Goal: Task Accomplishment & Management: Complete application form

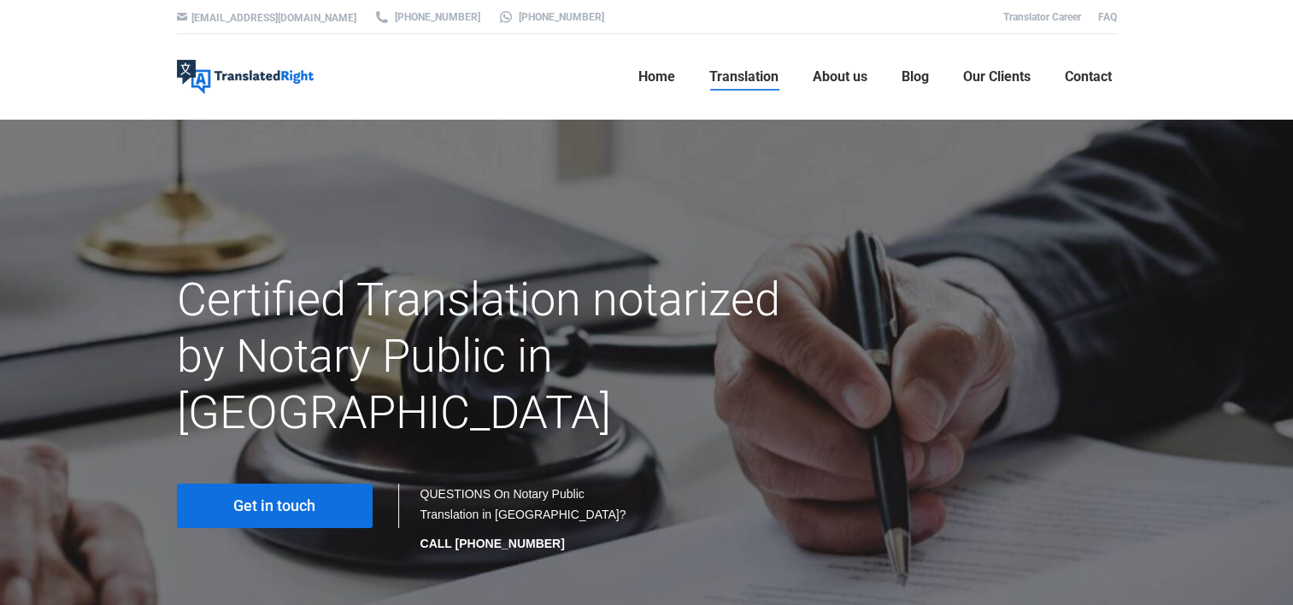
click at [284, 497] on span "Get in touch" at bounding box center [274, 505] width 82 height 17
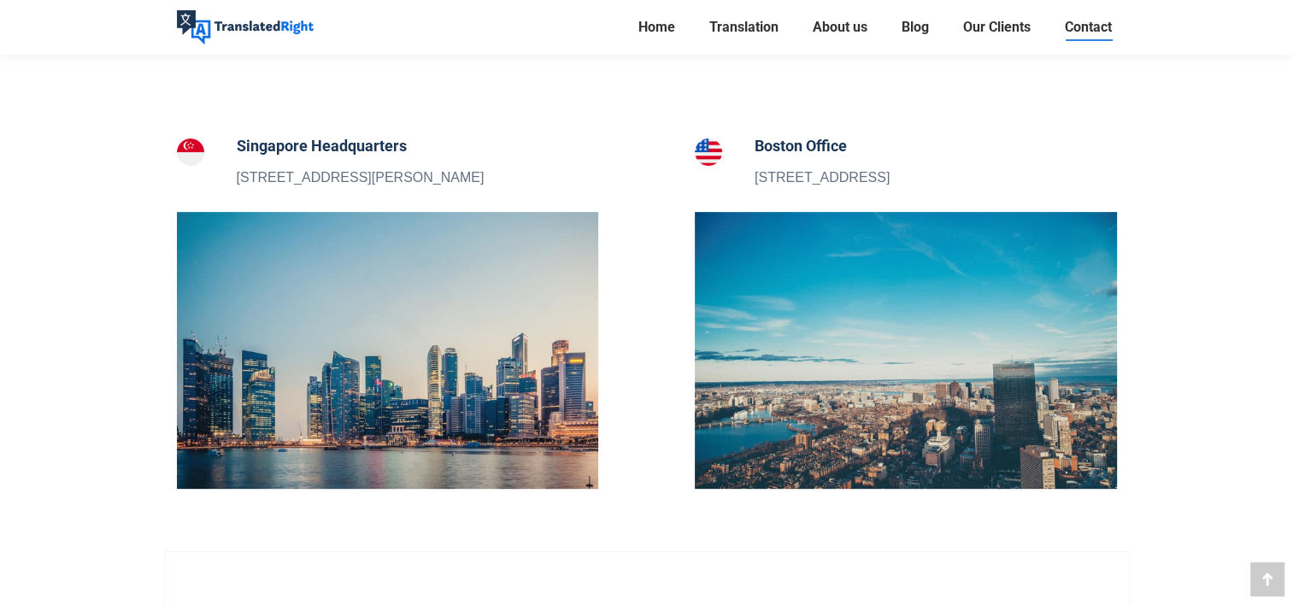
scroll to position [598, 0]
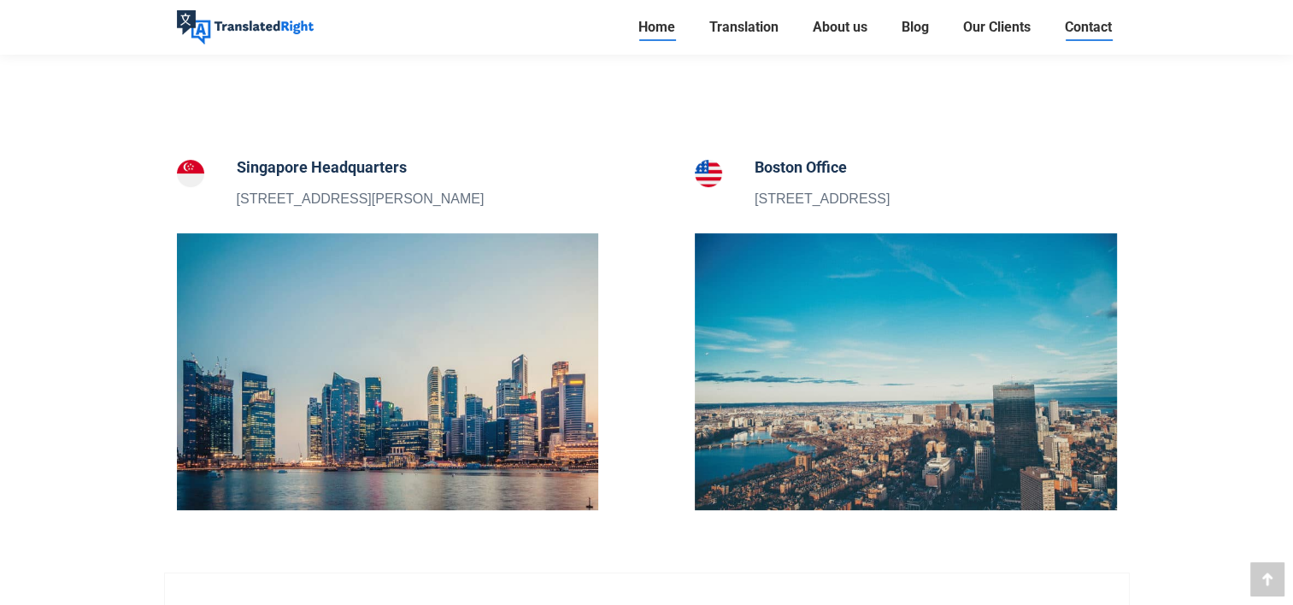
click at [665, 34] on span "Home" at bounding box center [656, 27] width 37 height 17
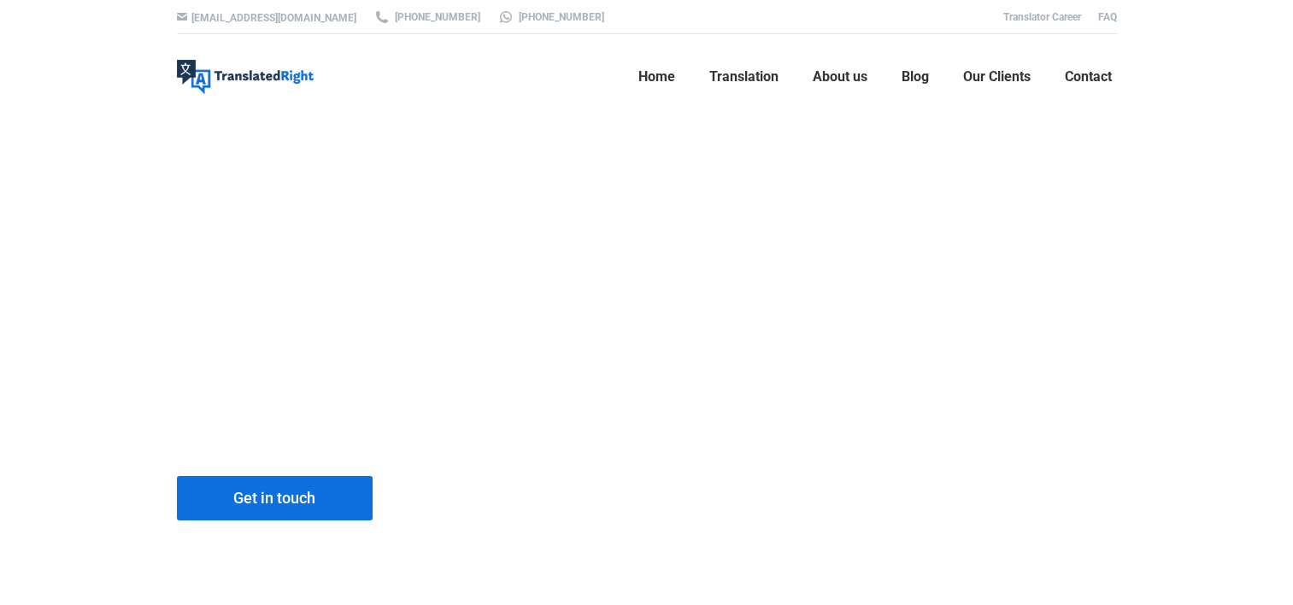
click at [759, 83] on span "Translation" at bounding box center [743, 76] width 69 height 17
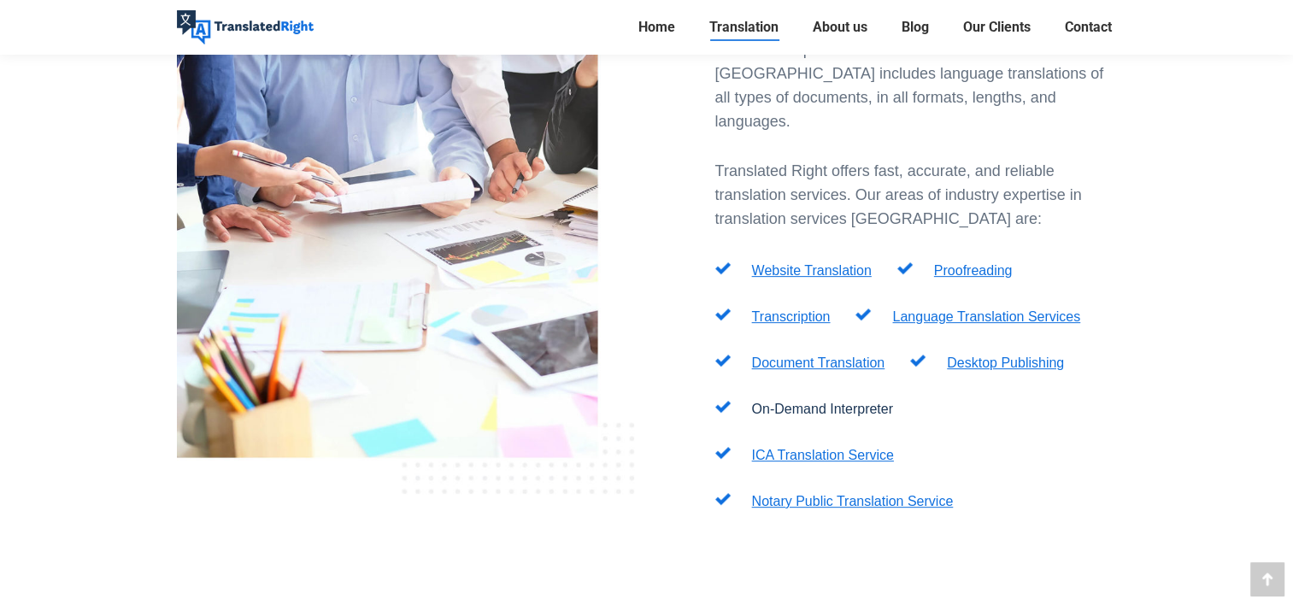
scroll to position [199, 0]
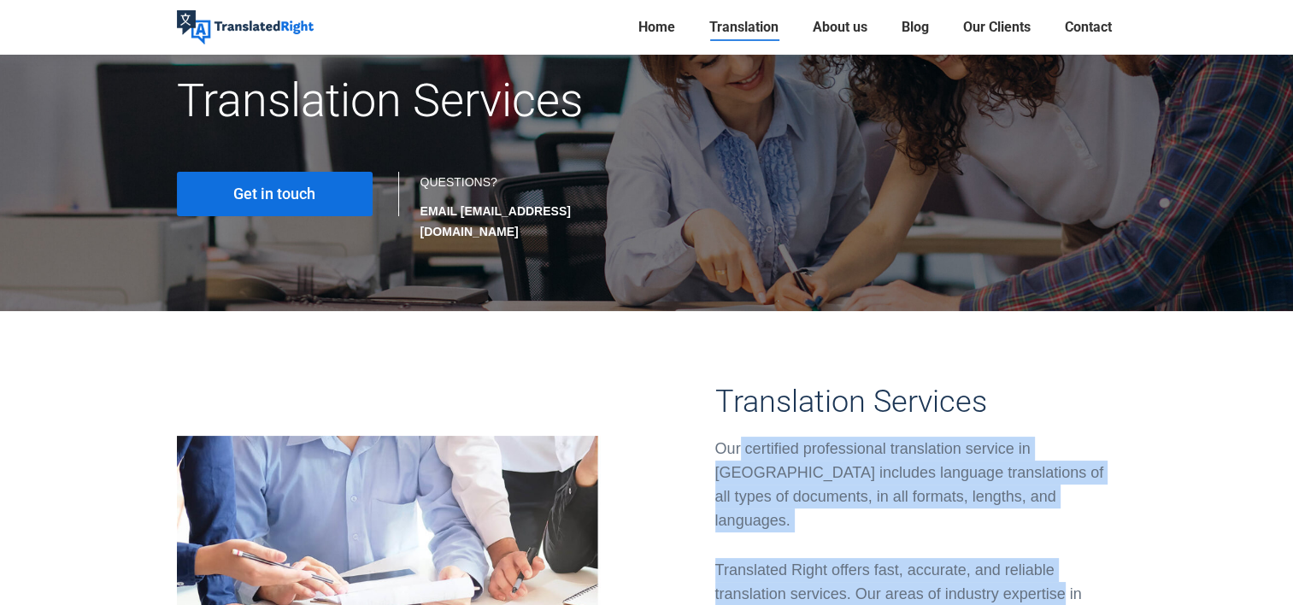
drag, startPoint x: 748, startPoint y: 431, endPoint x: 1059, endPoint y: 549, distance: 333.4
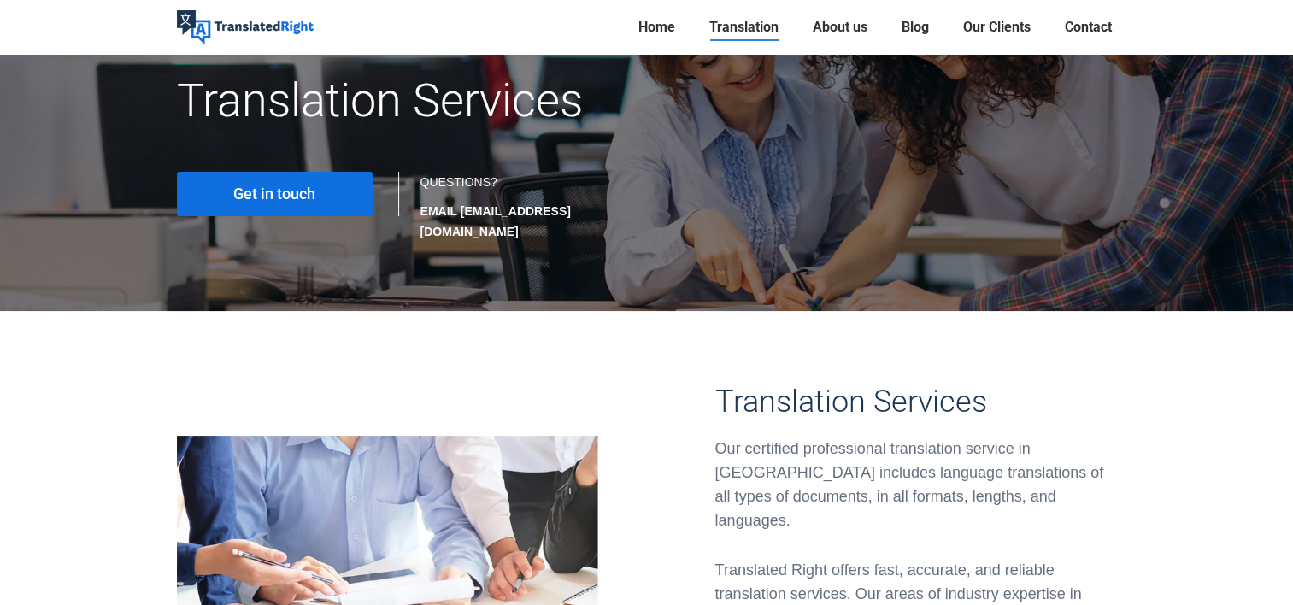
drag, startPoint x: 1059, startPoint y: 549, endPoint x: 1116, endPoint y: 557, distance: 57.0
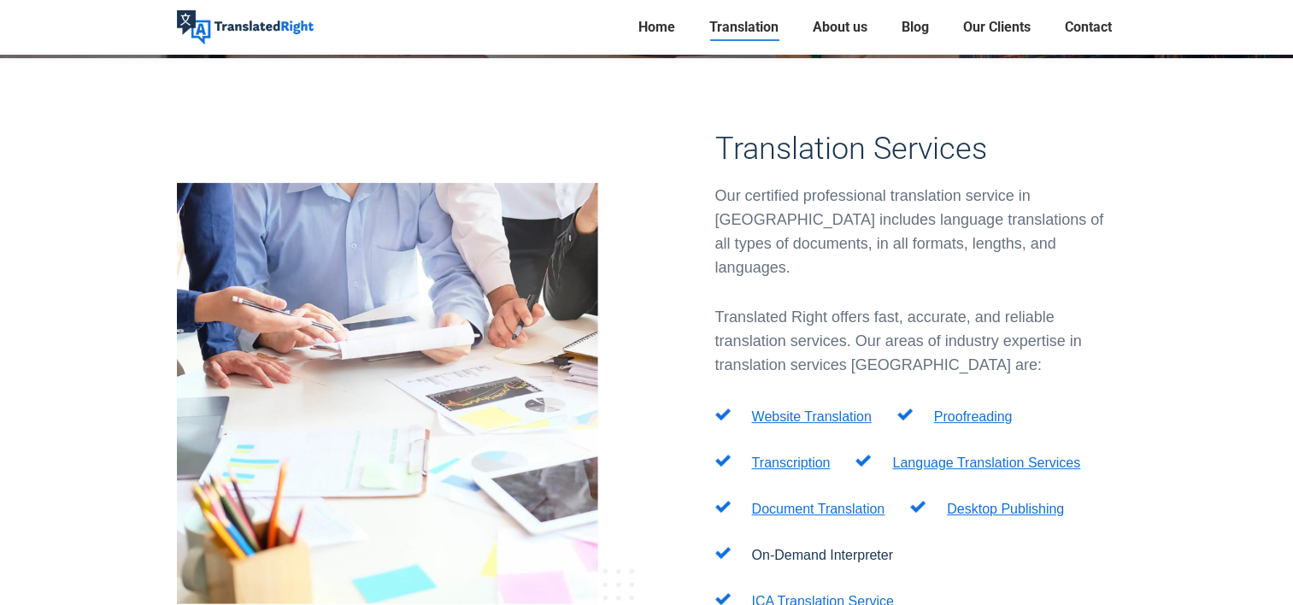
scroll to position [598, 0]
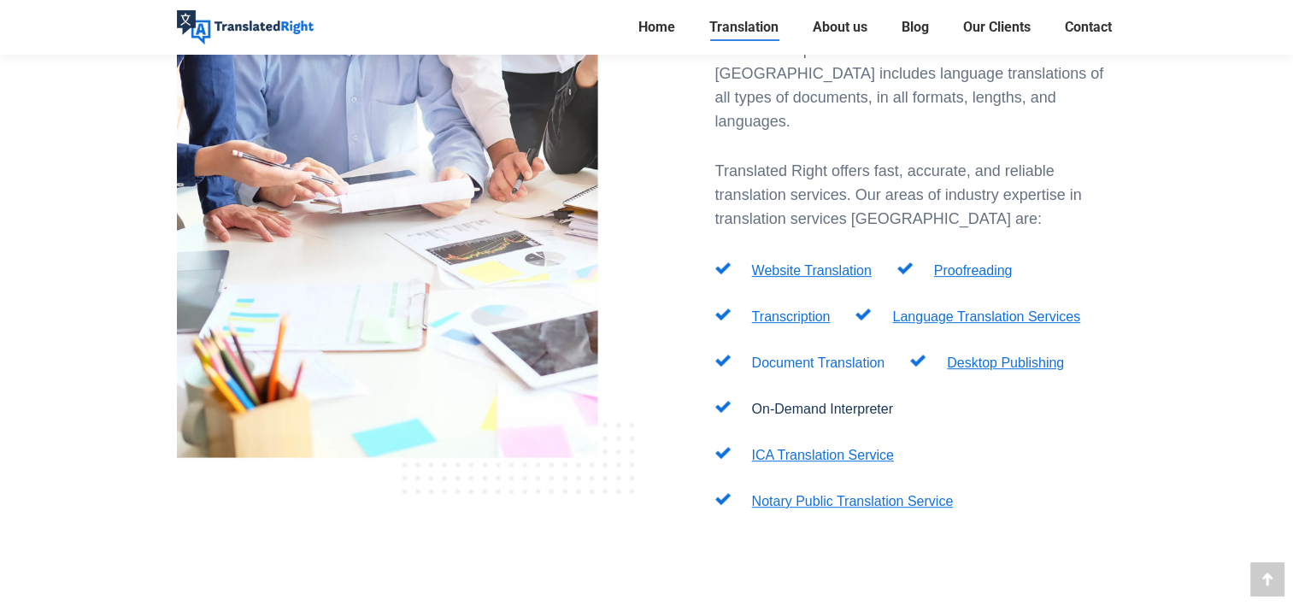
click at [844, 355] on link "Document Translation" at bounding box center [818, 362] width 133 height 15
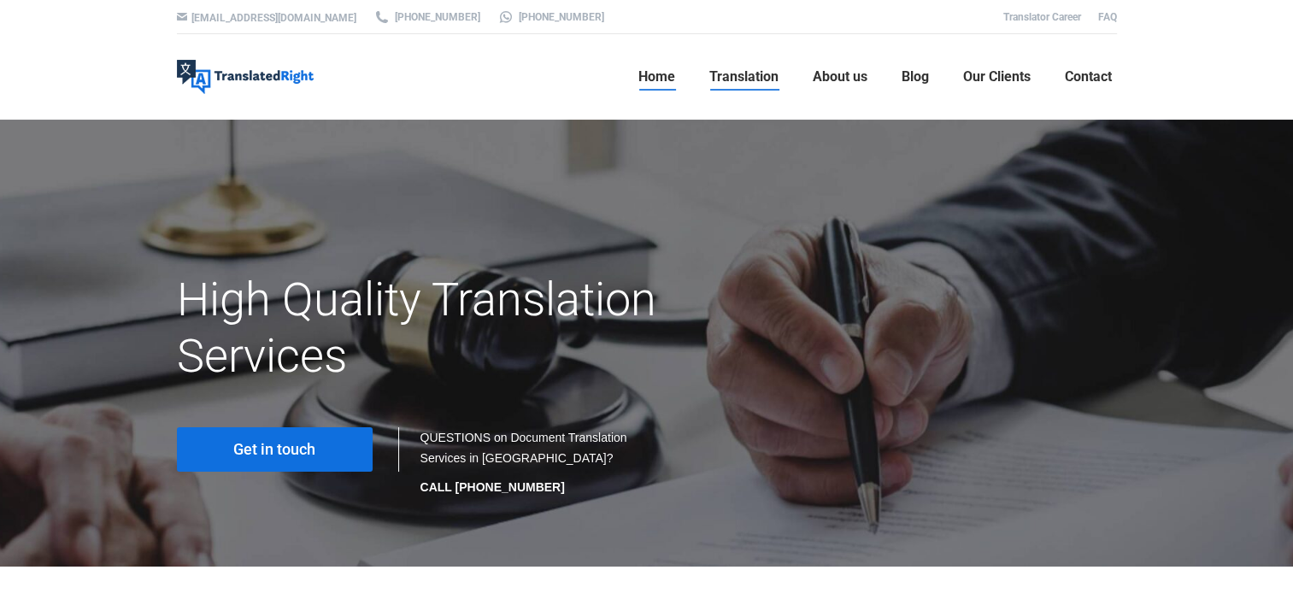
drag, startPoint x: 660, startPoint y: 77, endPoint x: 671, endPoint y: 72, distance: 12.2
click at [660, 77] on span "Home" at bounding box center [656, 76] width 37 height 17
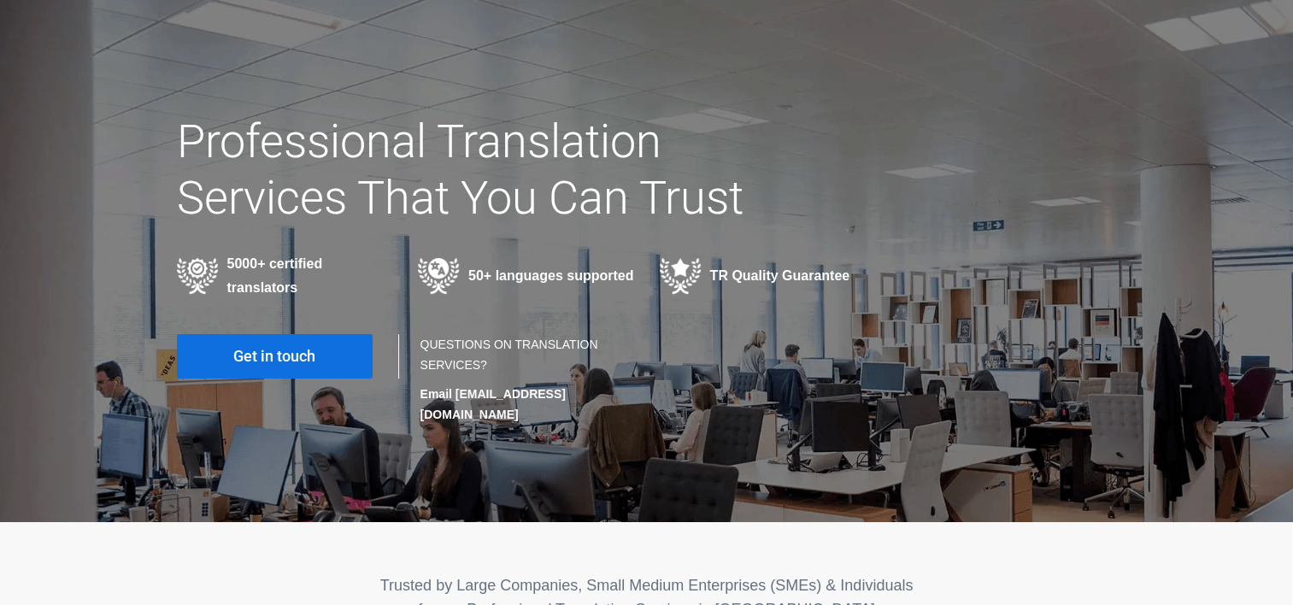
scroll to position [199, 0]
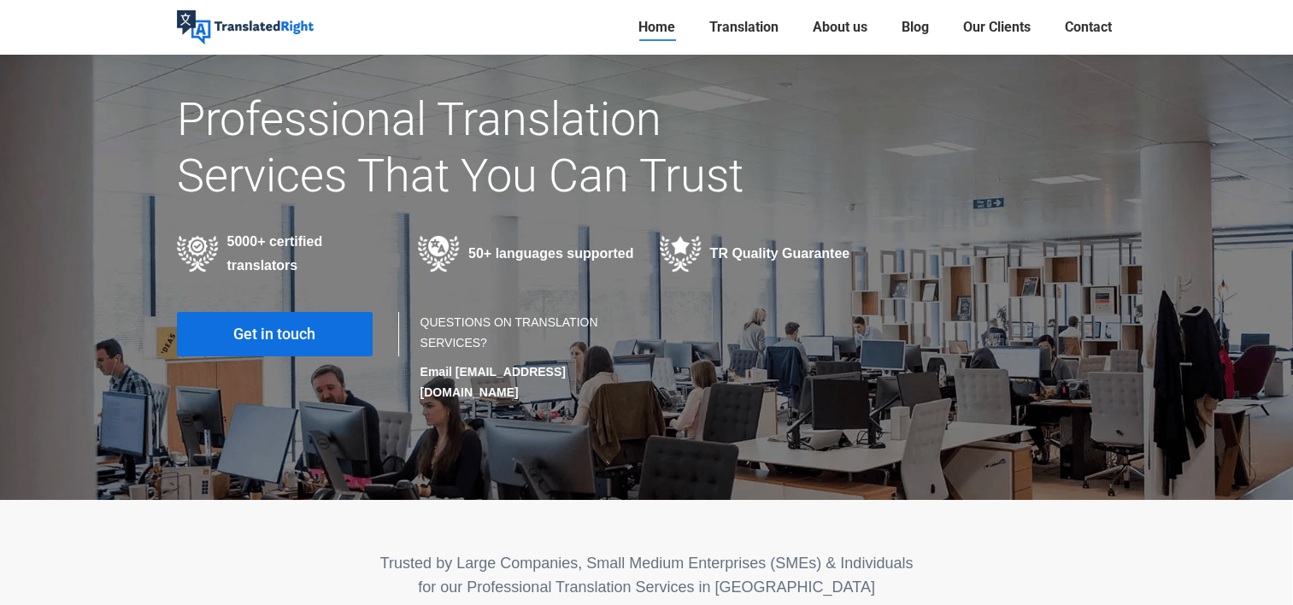
click at [290, 323] on link "Get in touch" at bounding box center [275, 334] width 196 height 44
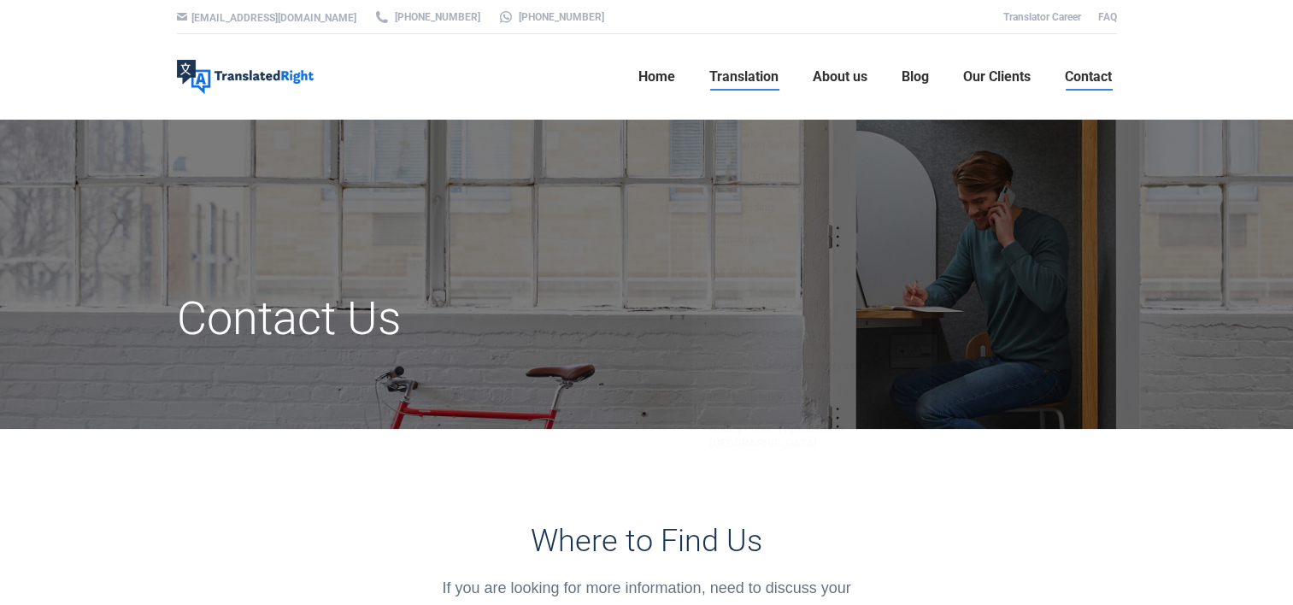
click at [752, 70] on span "Translation" at bounding box center [743, 76] width 69 height 17
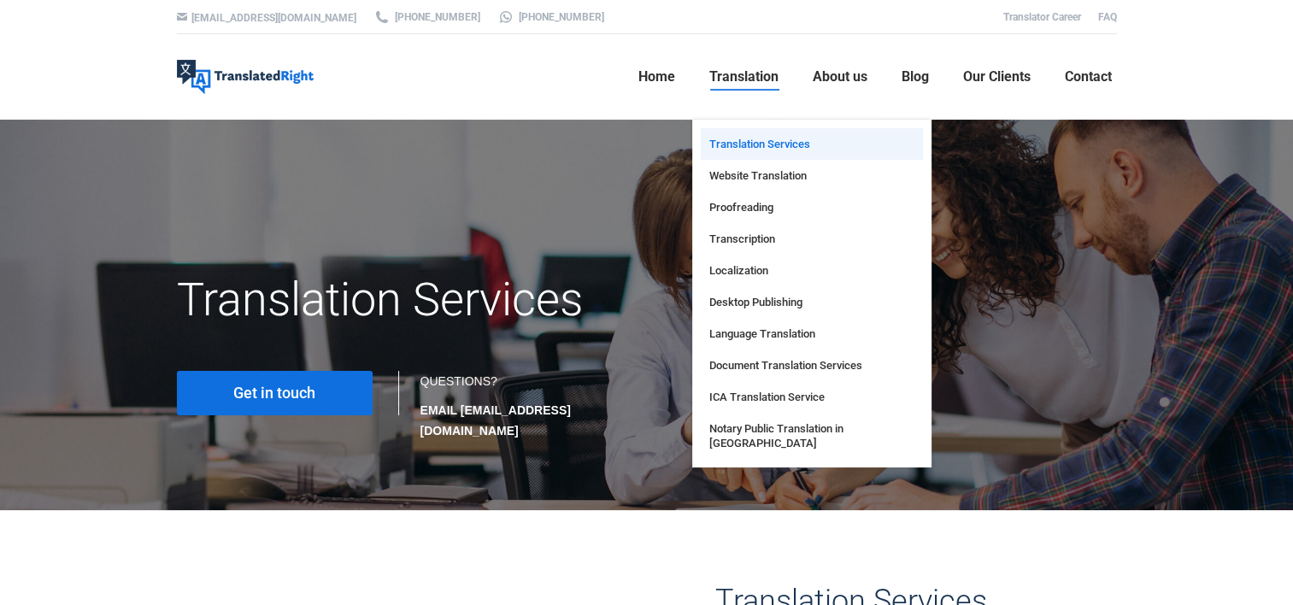
click at [756, 133] on link "Translation Services" at bounding box center [812, 144] width 222 height 32
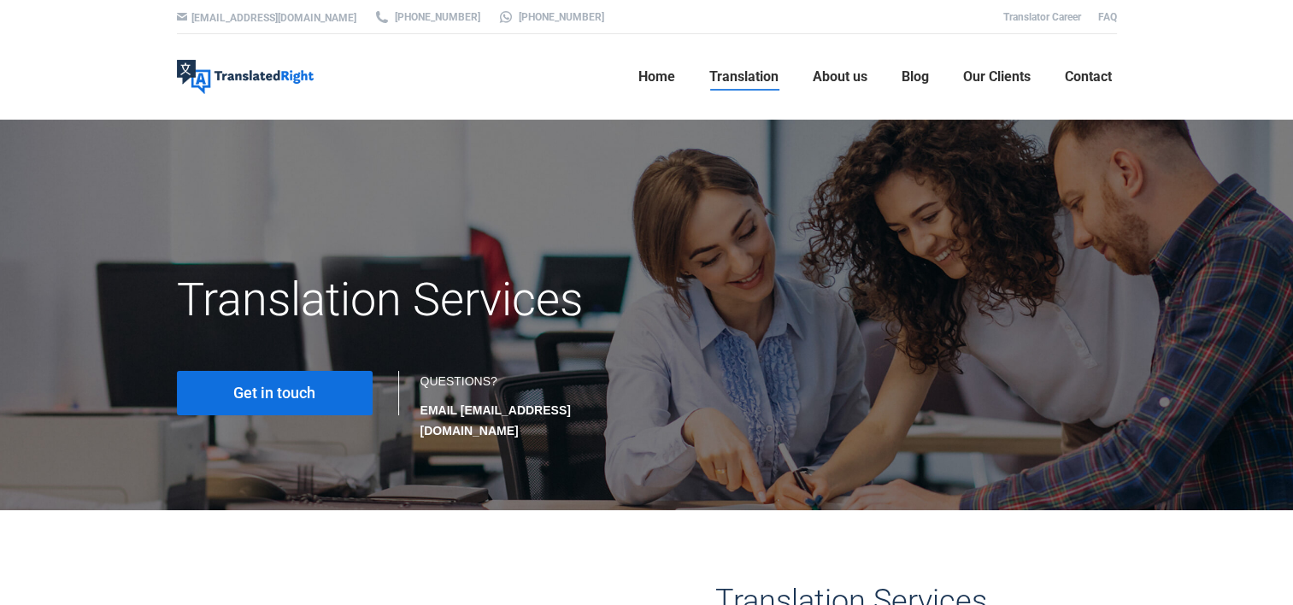
click at [757, 85] on link "Translation" at bounding box center [743, 77] width 79 height 55
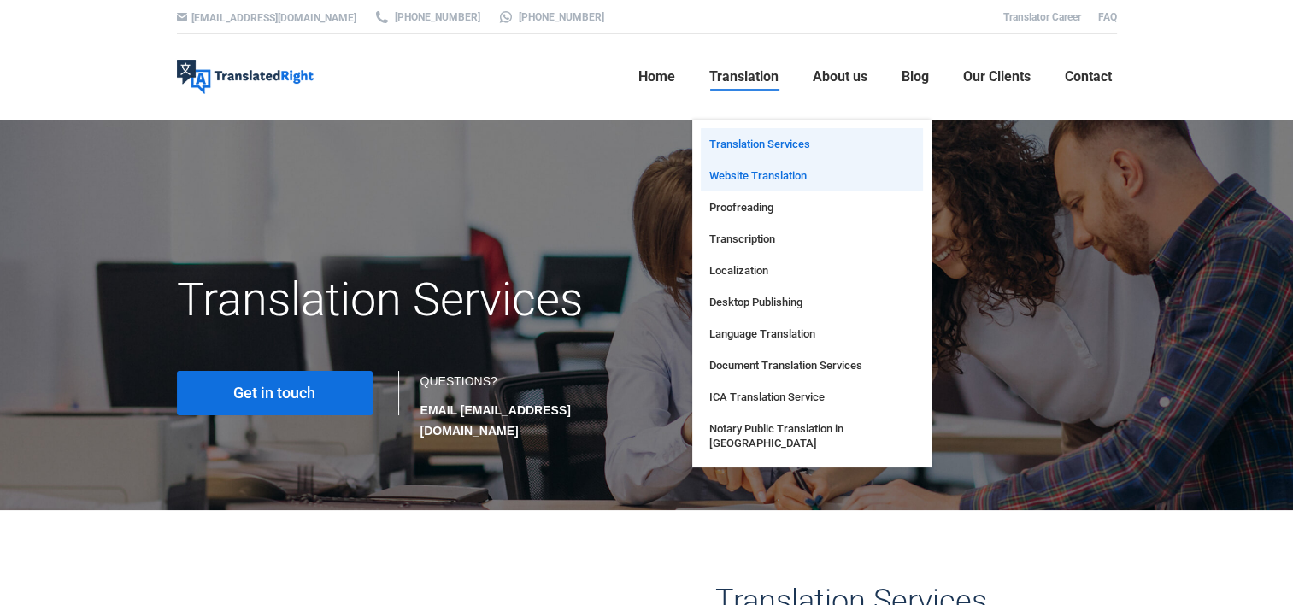
click at [763, 177] on span "Website Translation" at bounding box center [757, 175] width 97 height 15
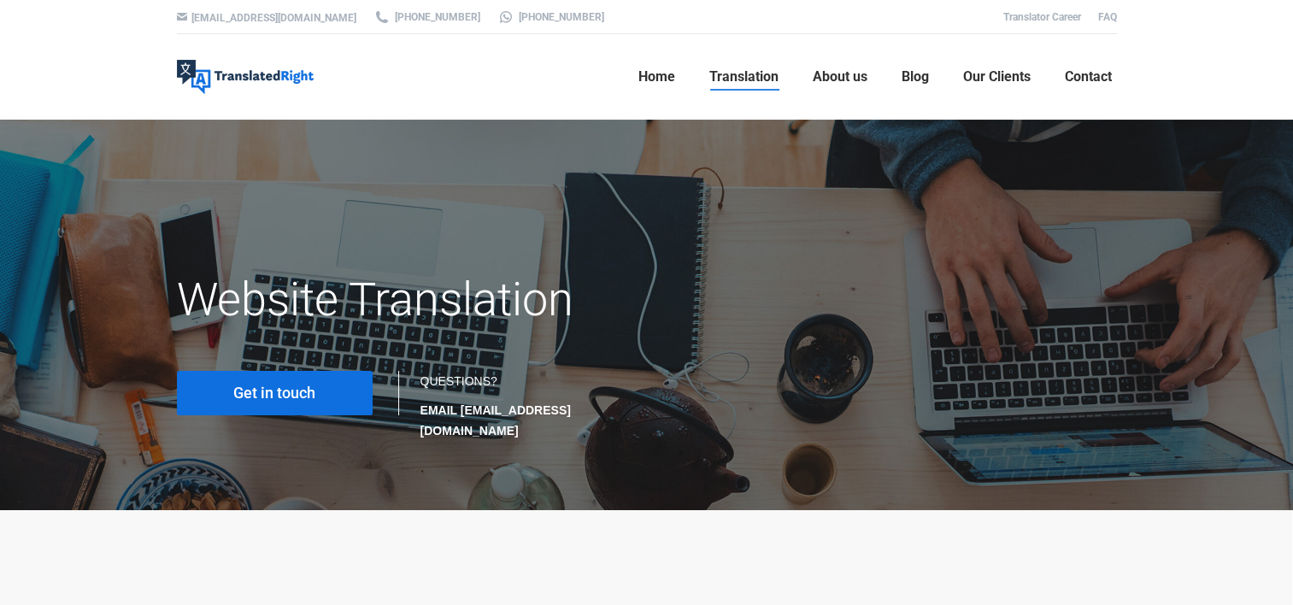
scroll to position [398, 0]
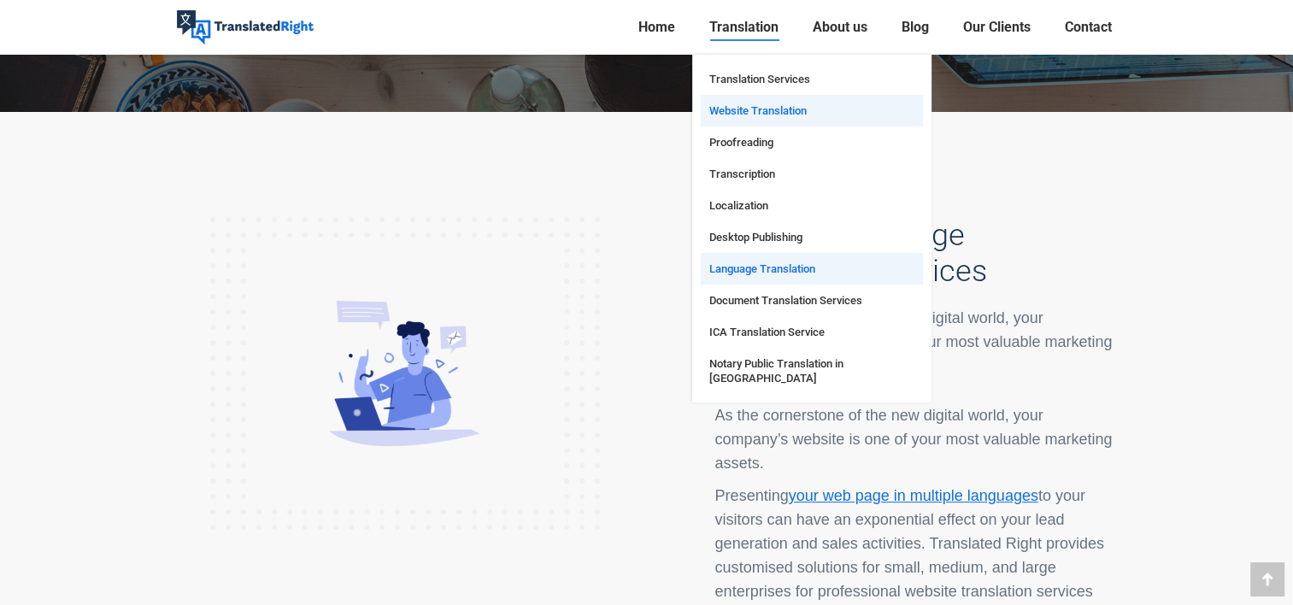
click at [820, 275] on link "Language Translation" at bounding box center [812, 269] width 222 height 32
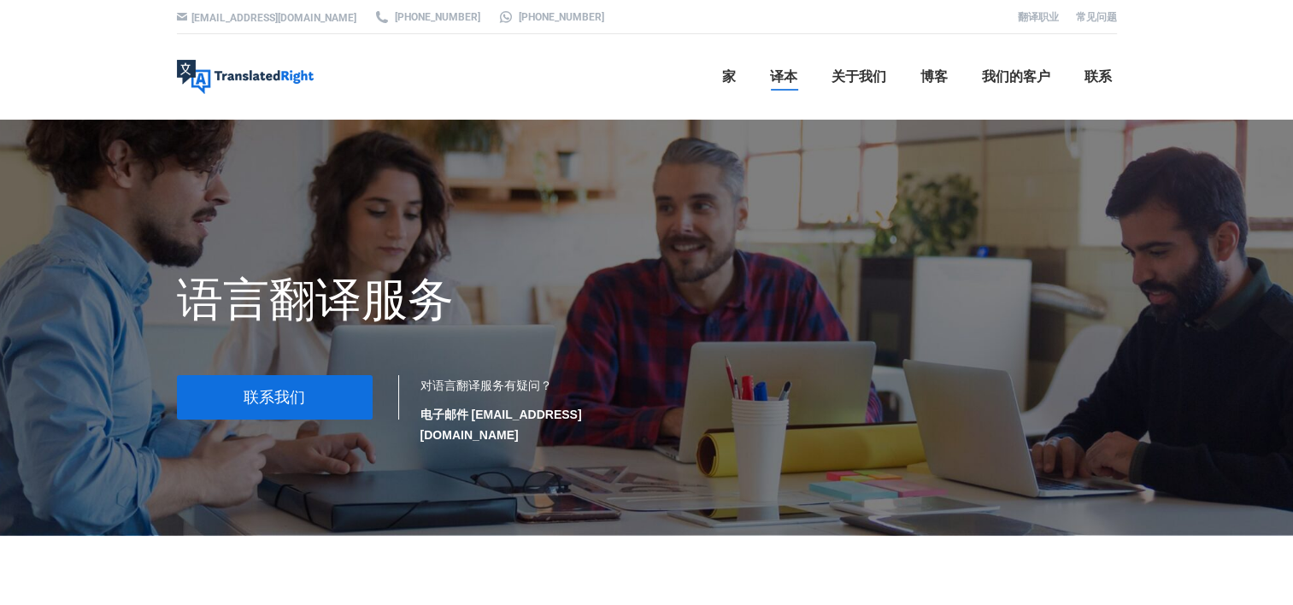
scroll to position [398, 0]
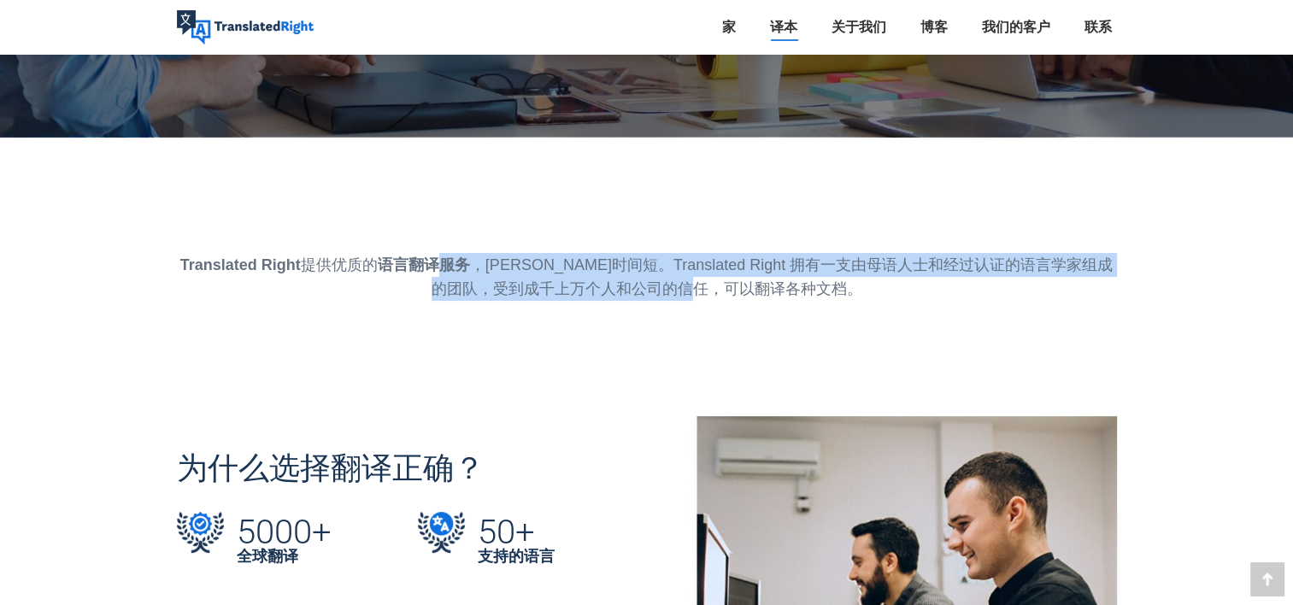
drag, startPoint x: 451, startPoint y: 239, endPoint x: 1045, endPoint y: 262, distance: 594.3
click at [1045, 262] on p "Translated Right 提供优质的 语言翻译服务 ，周转时间短。Translated Right 拥有一支由母语人士和经过认证的语言学家组成的团队，…" at bounding box center [647, 277] width 940 height 48
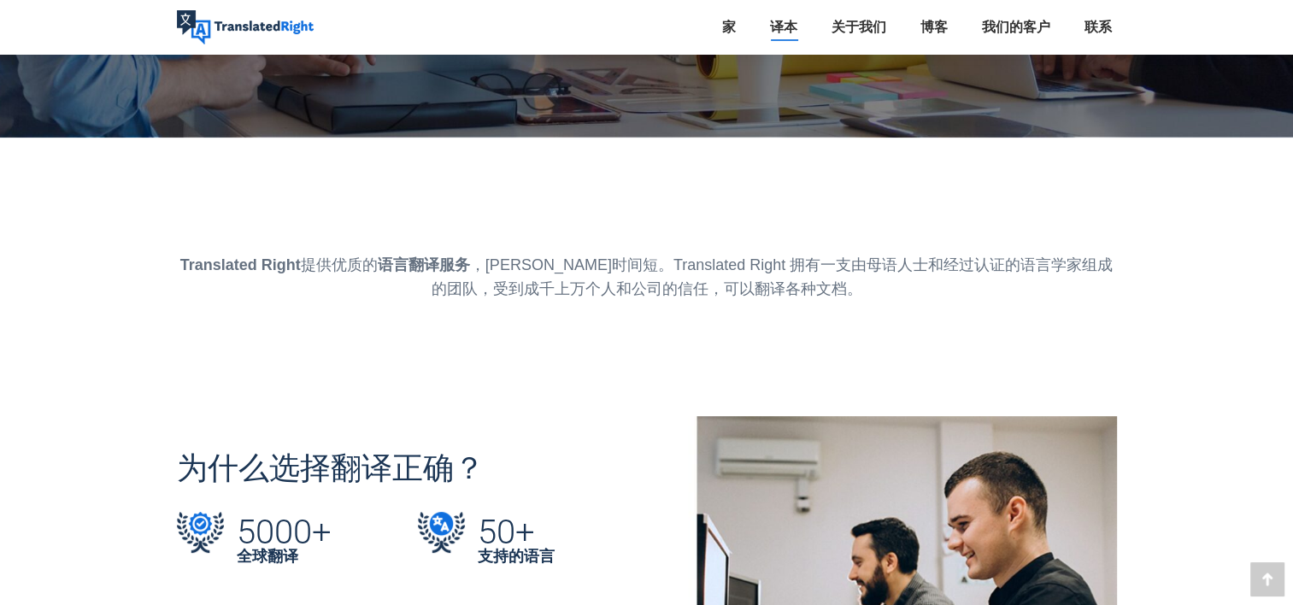
drag, startPoint x: 1045, startPoint y: 262, endPoint x: 1129, endPoint y: 290, distance: 88.1
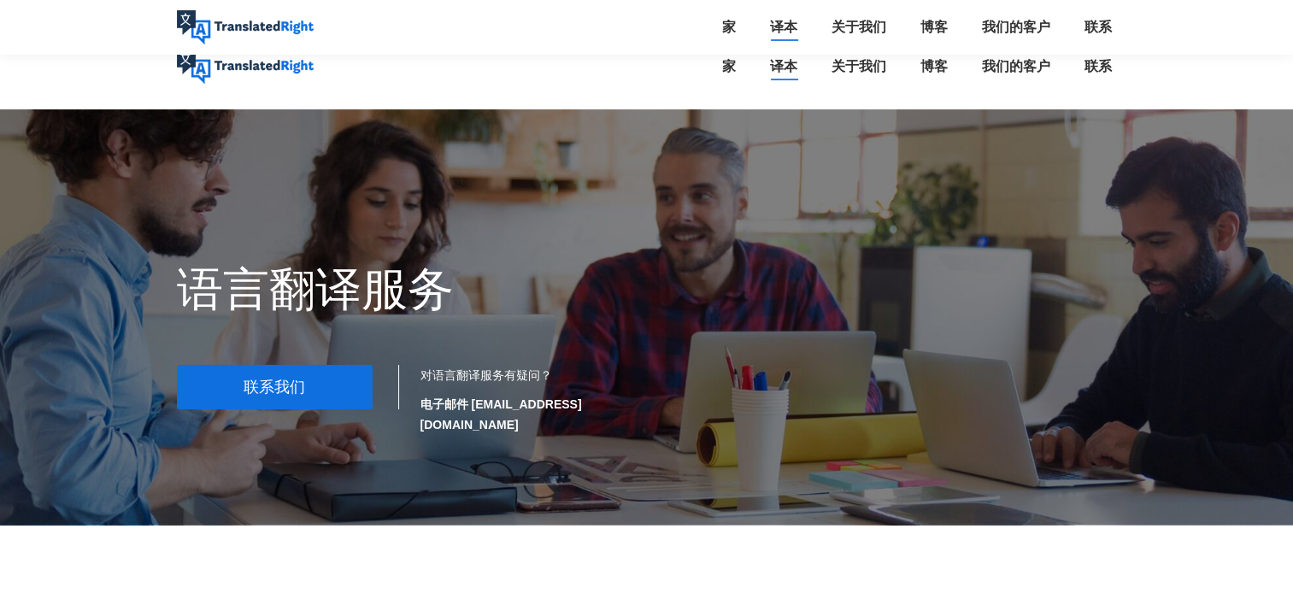
scroll to position [0, 0]
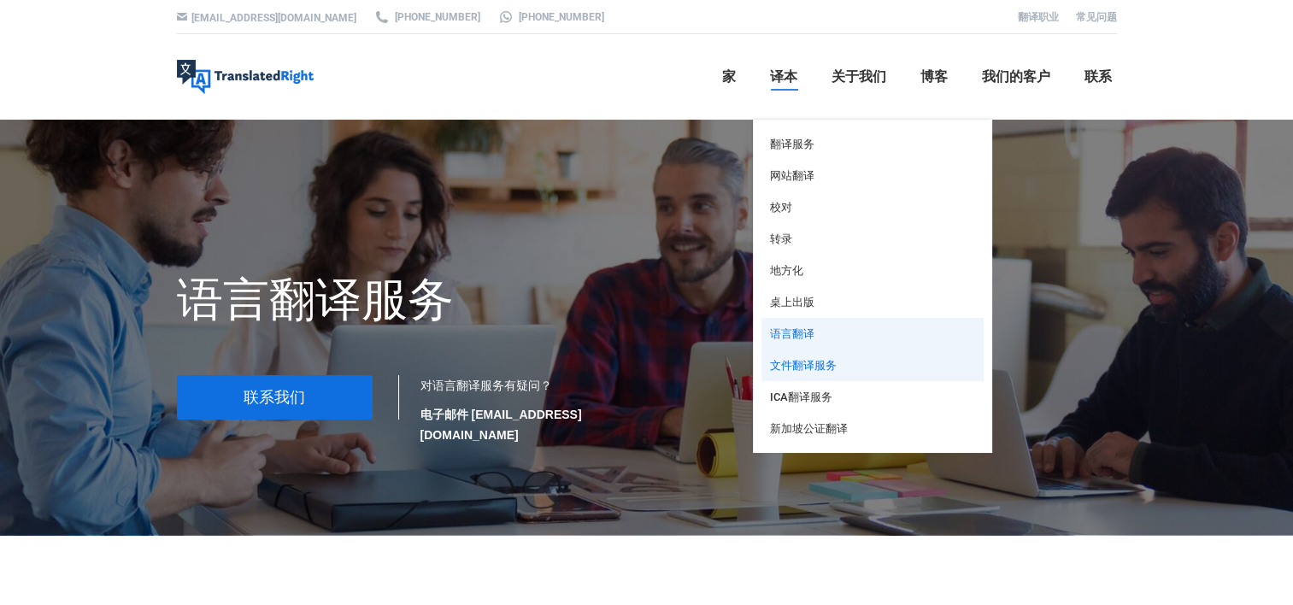
click at [846, 373] on link "文件翻译服务" at bounding box center [872, 365] width 222 height 32
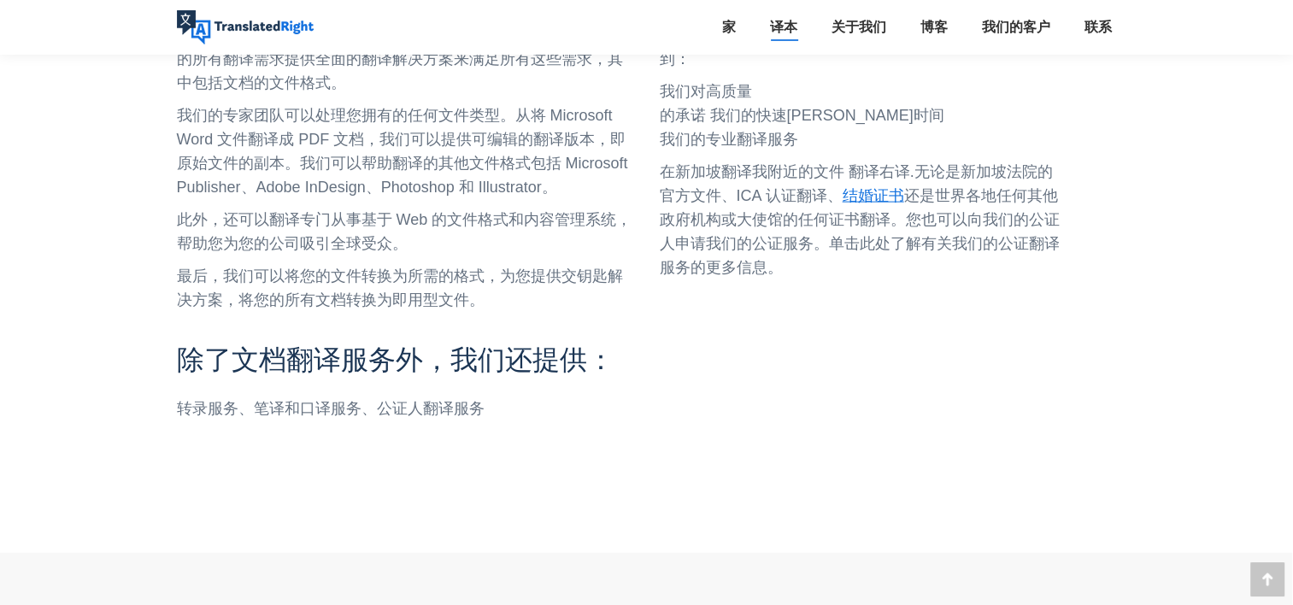
scroll to position [3711, 0]
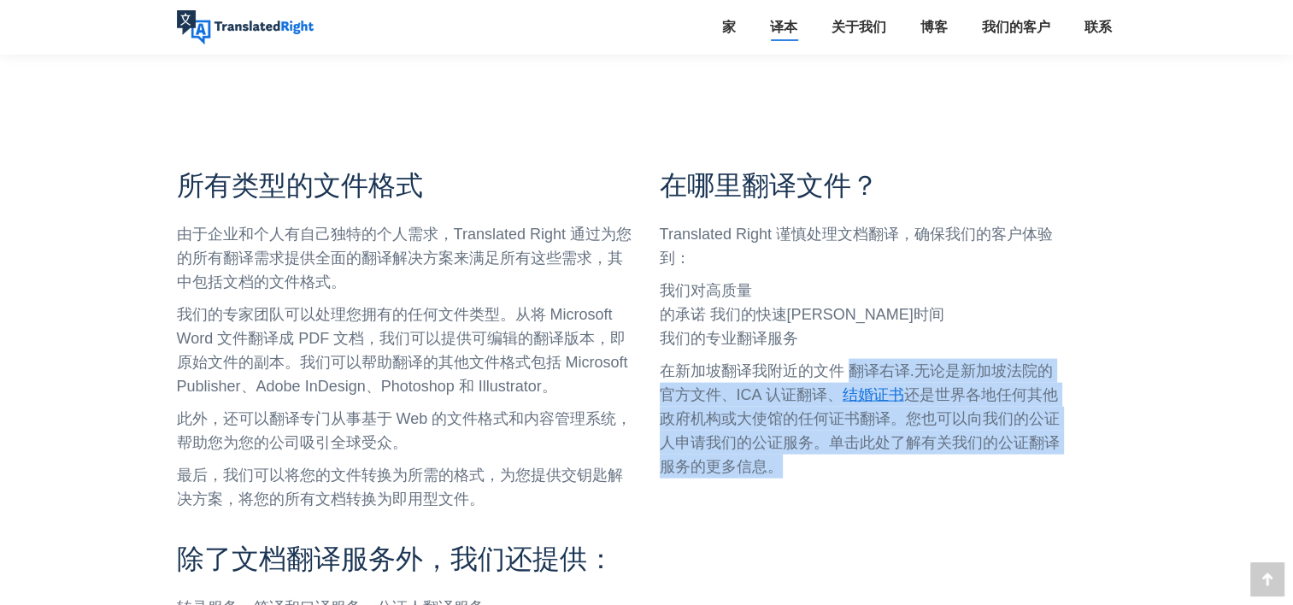
drag, startPoint x: 853, startPoint y: 366, endPoint x: 1042, endPoint y: 472, distance: 216.9
click at [1042, 472] on p "在新加坡翻译我附近的文件 翻译右译.无论是新加坡法院的官方文件、ICA 认证翻译、 结婚证书 还是世界各地任何其他政府机构或大使馆的任何证书翻译。您也可以向我…" at bounding box center [861, 419] width 402 height 120
click at [1125, 451] on div "在哪里翻译文件？ Translated Right 谨慎处理文档翻译，确保我们的客户体验到： 我们对高质量 的承诺 我们的快速周转时间 我们的专业翻译服务 在…" at bounding box center [888, 353] width 483 height 373
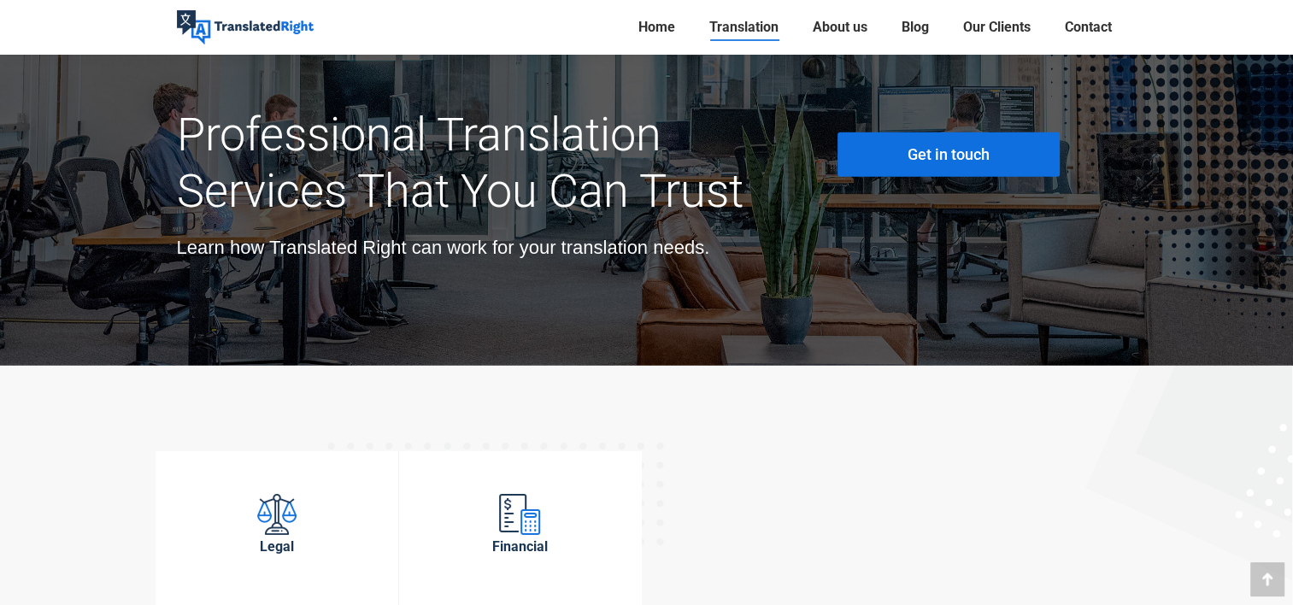
scroll to position [5311, 0]
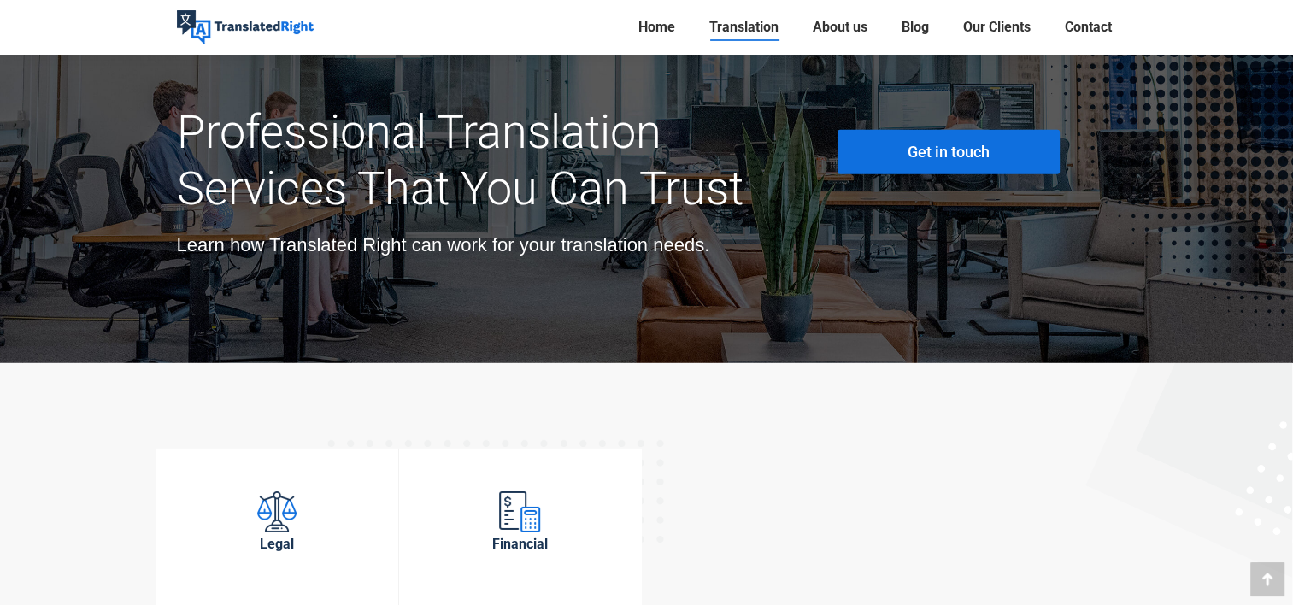
click at [946, 144] on span "Get in touch" at bounding box center [948, 152] width 82 height 17
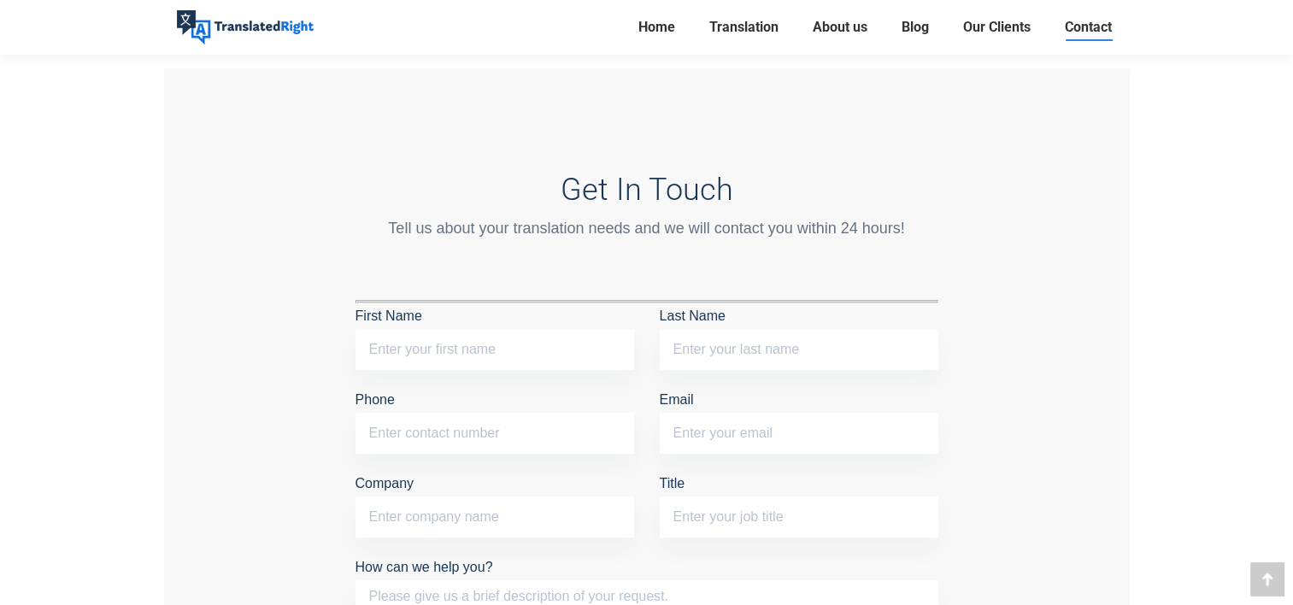
scroll to position [1395, 0]
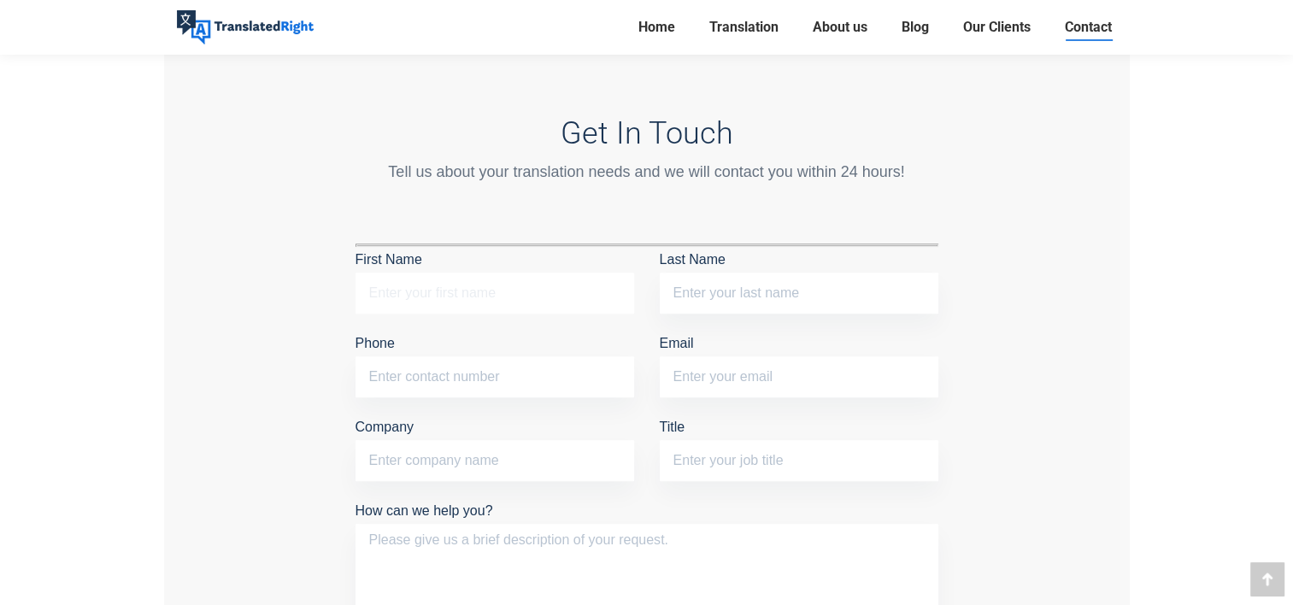
click at [540, 297] on input "First Name" at bounding box center [494, 293] width 279 height 41
type input "[PERSON_NAME]"
click at [727, 285] on input "Last Name" at bounding box center [799, 293] width 279 height 41
type input "z"
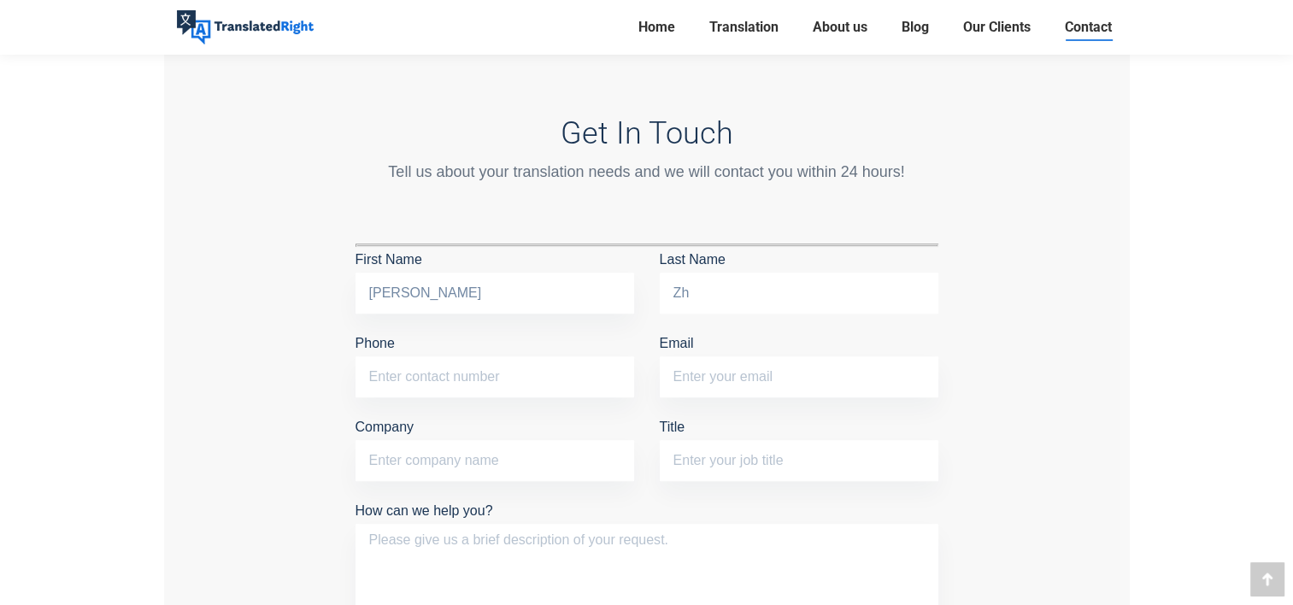
type input "Z"
type input "ZHIJIE"
click at [448, 374] on input "Phone" at bounding box center [494, 376] width 279 height 41
type input "93903442"
click at [731, 362] on input "Email" at bounding box center [799, 376] width 279 height 41
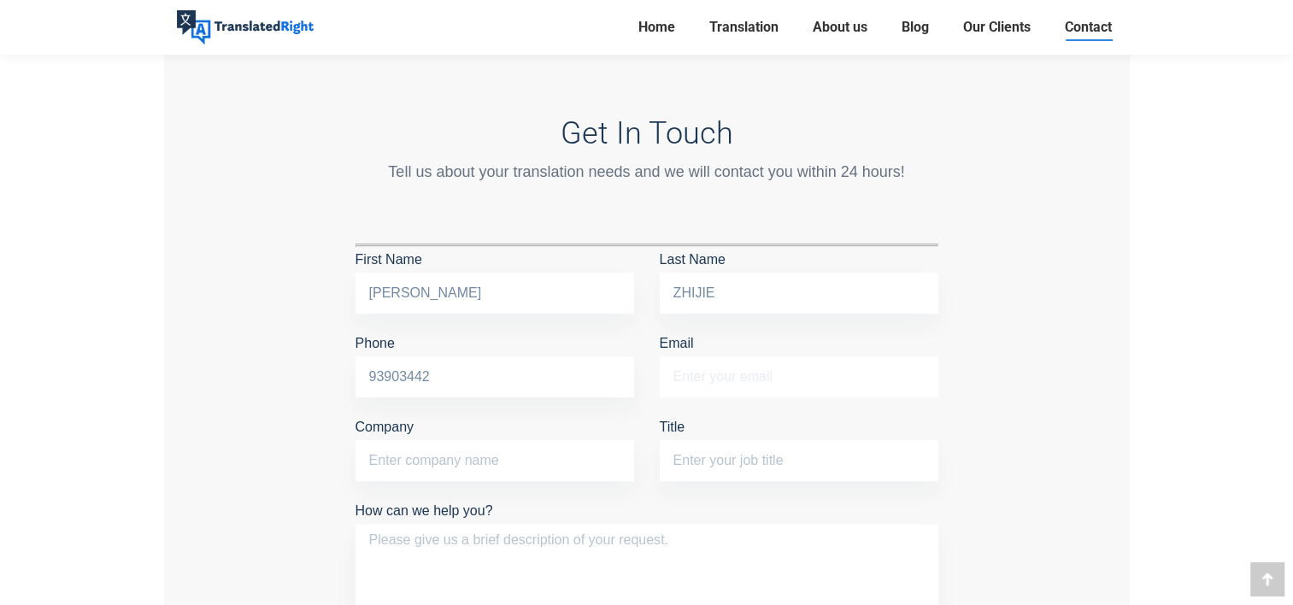
type input "[EMAIL_ADDRESS][DOMAIN_NAME]"
click at [497, 461] on input "Company" at bounding box center [494, 460] width 279 height 41
click at [952, 451] on div "Get In Touch Tell us about your translation needs and we will contact you withi…" at bounding box center [646, 419] width 965 height 814
click at [817, 460] on input "Title" at bounding box center [799, 460] width 279 height 41
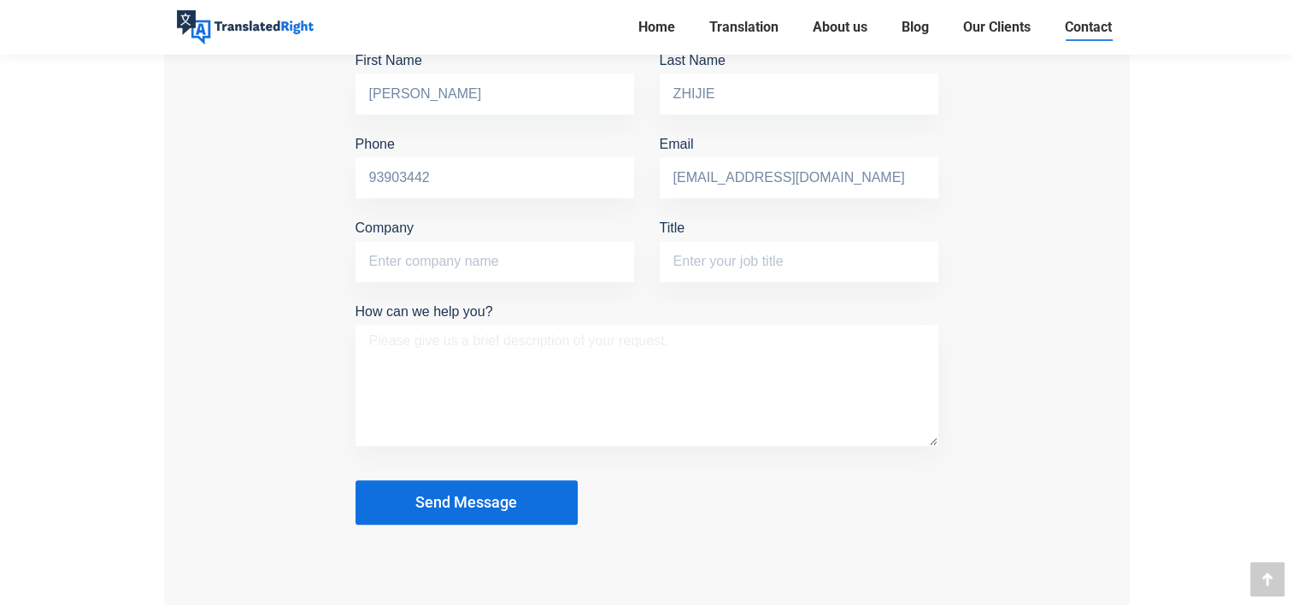
click at [593, 354] on textarea "How can we help you?" at bounding box center [646, 385] width 583 height 121
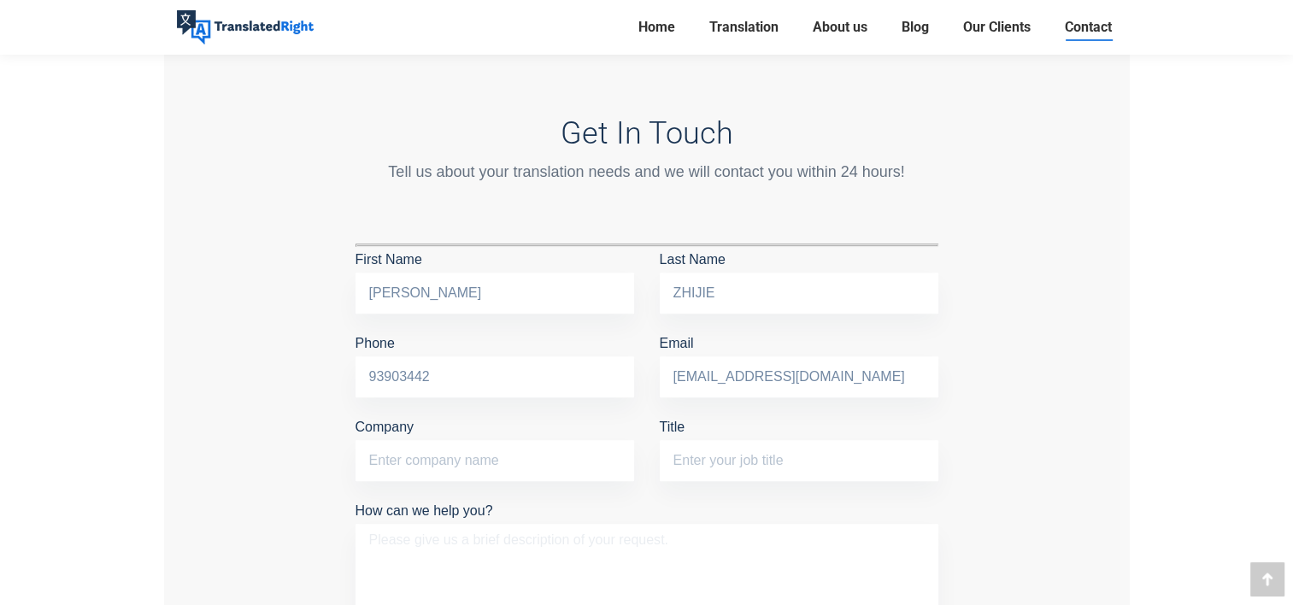
scroll to position [1594, 0]
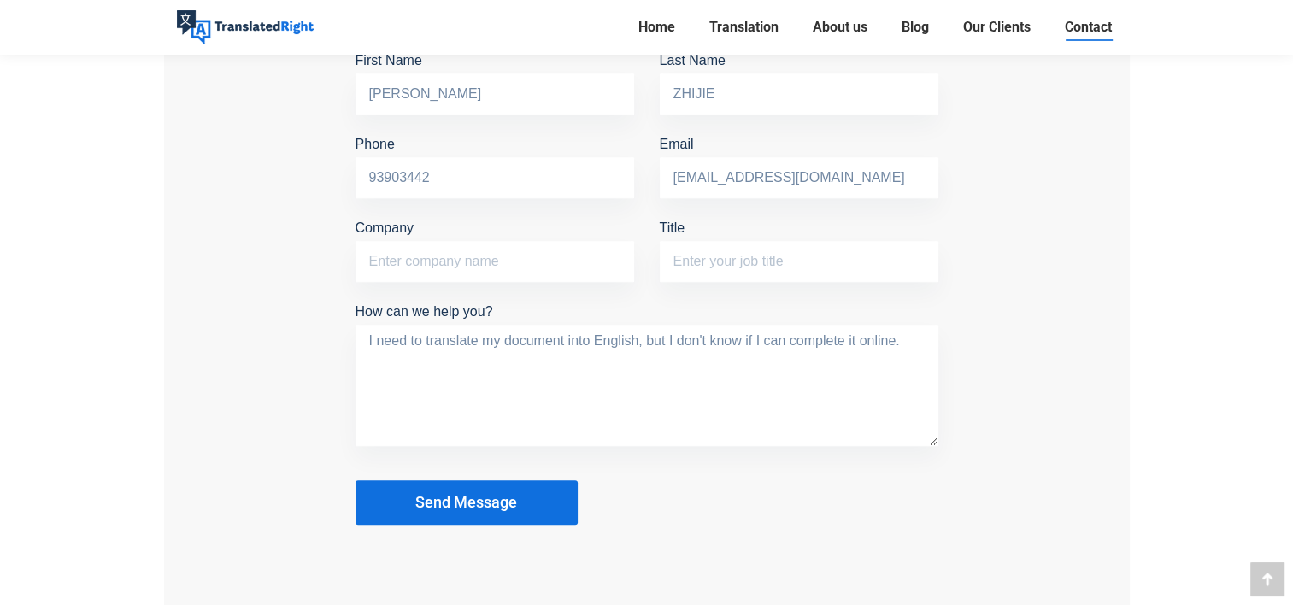
type textarea "I need to translate my document into English, but I don't know if I can complet…"
click at [536, 491] on button "Send Message" at bounding box center [466, 502] width 222 height 44
